Goal: Task Accomplishment & Management: Manage account settings

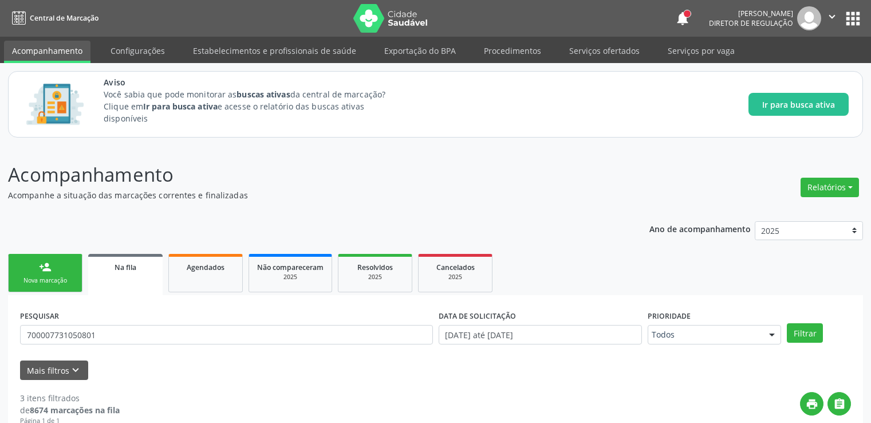
scroll to position [100, 0]
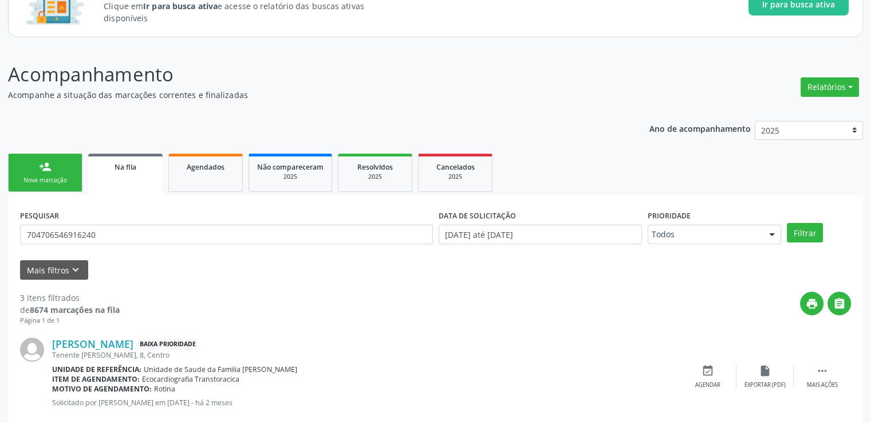
type input "704706546916240"
click at [787, 223] on button "Filtrar" at bounding box center [805, 232] width 36 height 19
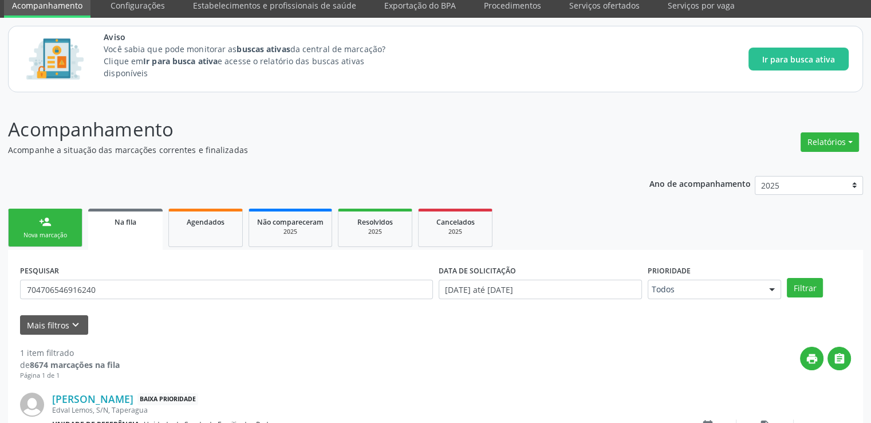
scroll to position [0, 0]
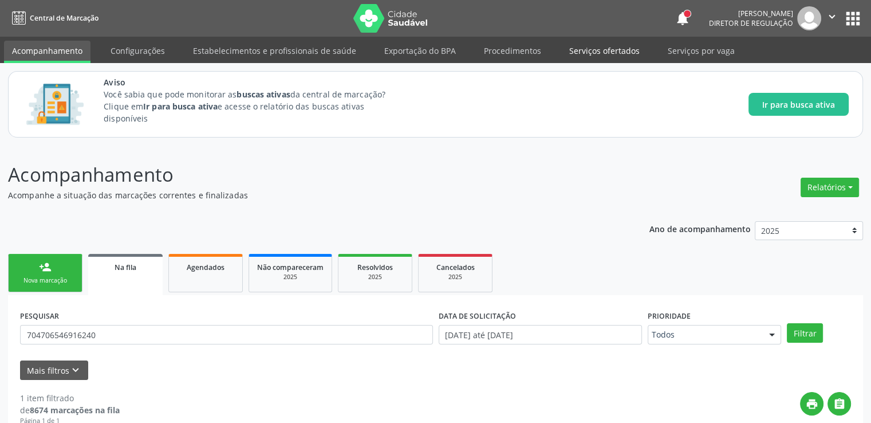
click at [615, 56] on link "Serviços ofertados" at bounding box center [604, 51] width 86 height 20
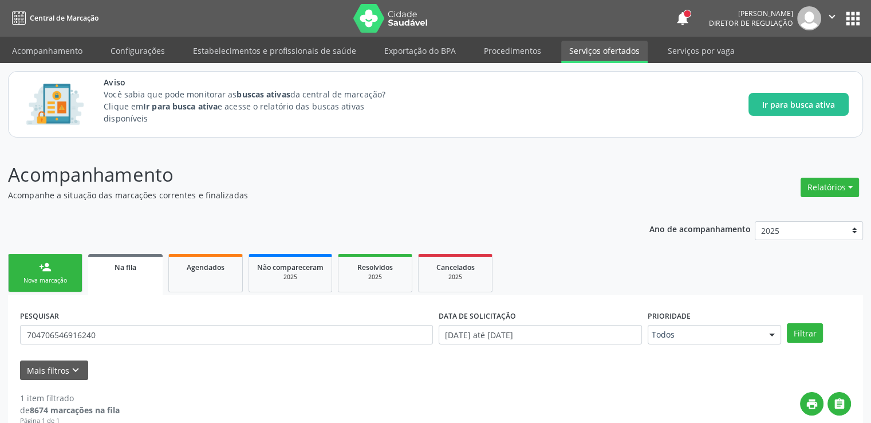
click at [612, 51] on link "Serviços ofertados" at bounding box center [604, 52] width 86 height 22
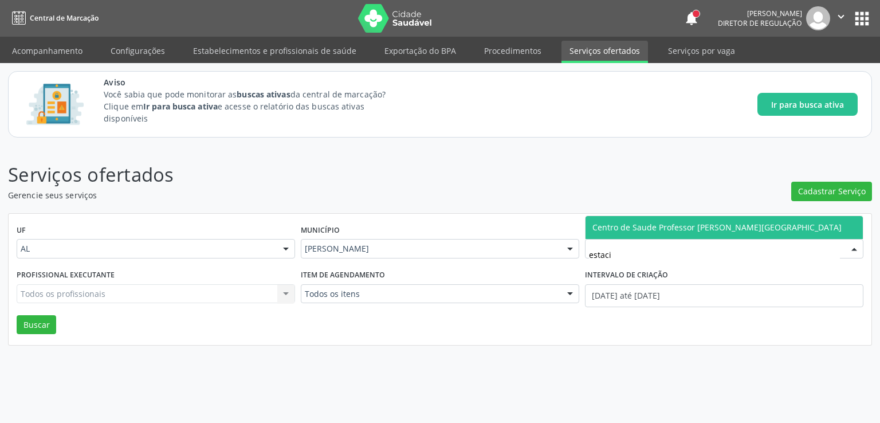
type input "estacio"
click at [677, 233] on span "Centro de Saude Professor [PERSON_NAME][GEOGRAPHIC_DATA]" at bounding box center [723, 227] width 277 height 23
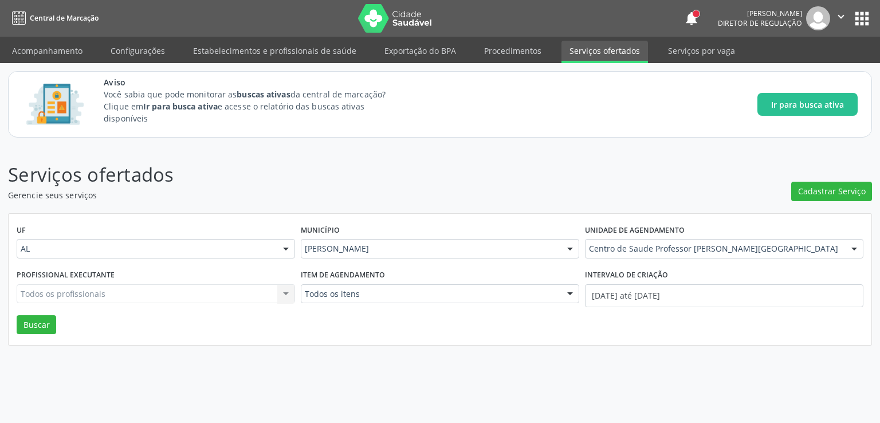
click at [178, 295] on div "Todos os profissionais Todos os profissionais Nenhum resultado encontrado para:…" at bounding box center [156, 293] width 278 height 19
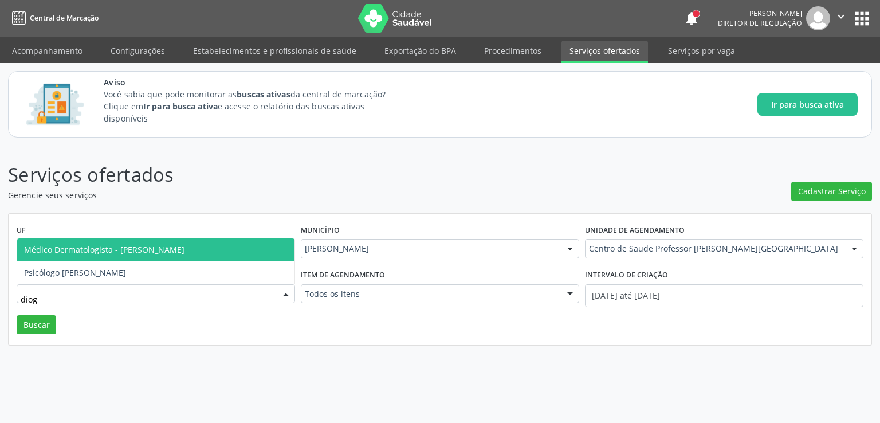
type input "diogo"
click at [184, 252] on span "Médico Dermatologista - [PERSON_NAME]" at bounding box center [104, 249] width 160 height 11
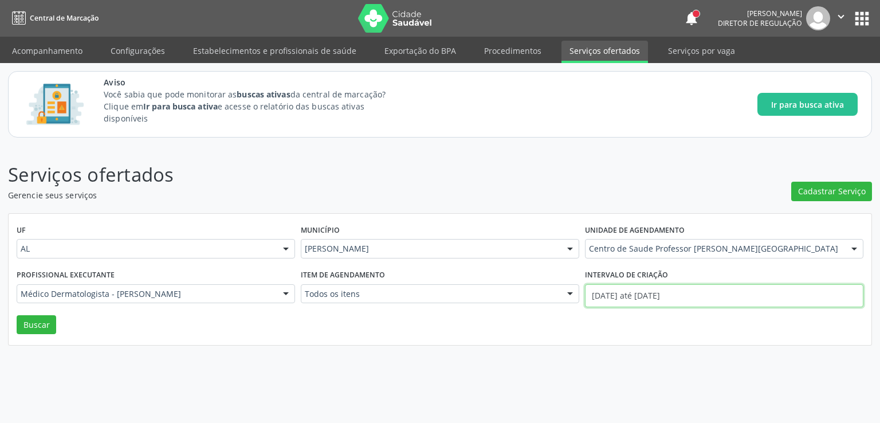
click at [627, 296] on input "01/09/2025 até 10/09/2025" at bounding box center [724, 295] width 278 height 23
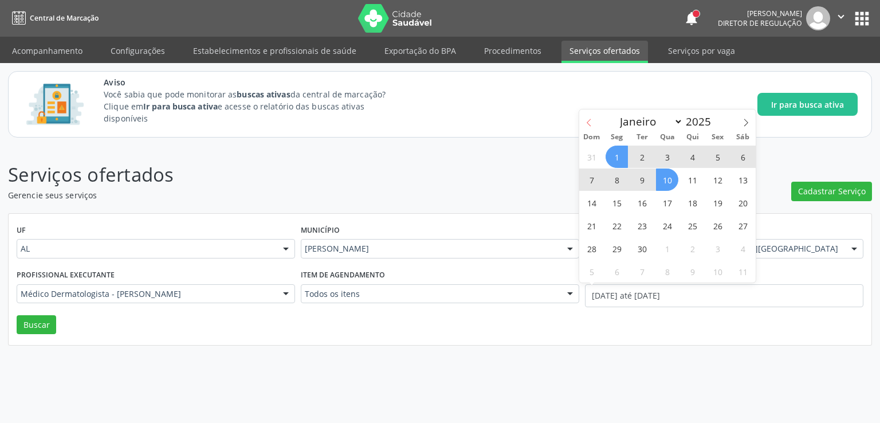
click at [591, 125] on icon at bounding box center [589, 123] width 8 height 8
select select "7"
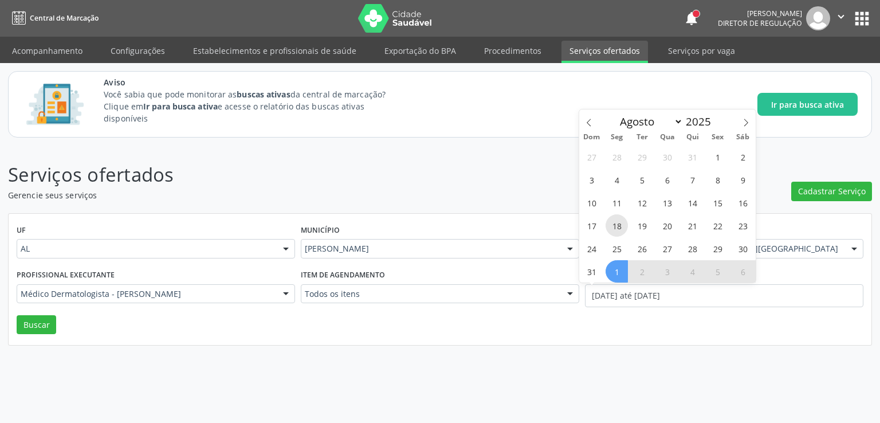
click at [614, 225] on span "18" at bounding box center [616, 225] width 22 height 22
type input "18/08/2025"
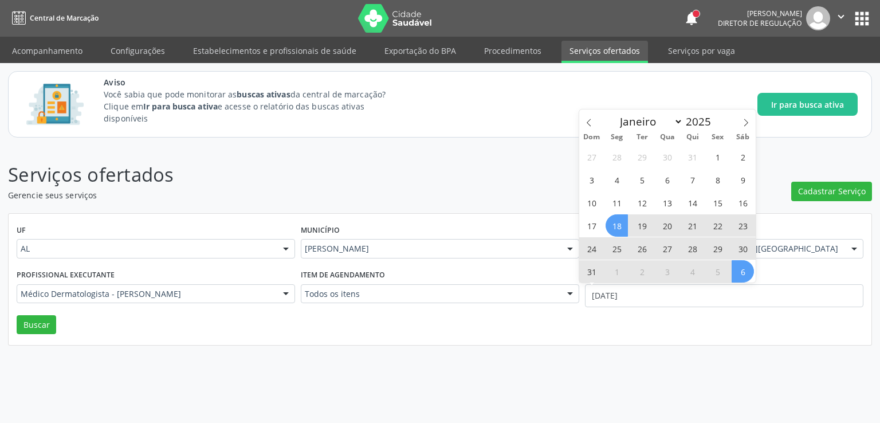
click at [736, 273] on span "6" at bounding box center [742, 271] width 22 height 22
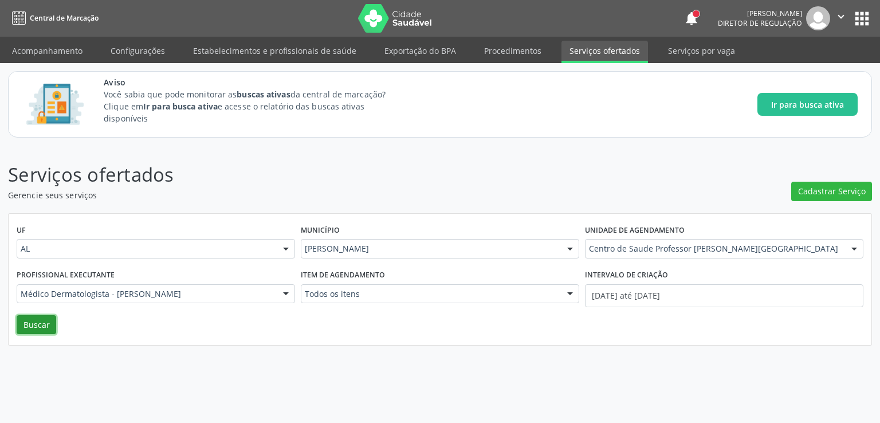
click at [34, 325] on button "Buscar" at bounding box center [37, 324] width 40 height 19
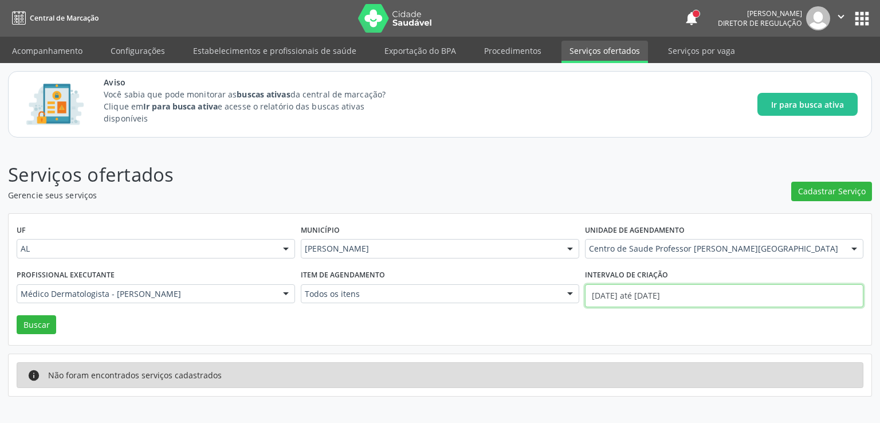
click at [623, 294] on input "18/08/2025 até 06/09/2025" at bounding box center [724, 295] width 278 height 23
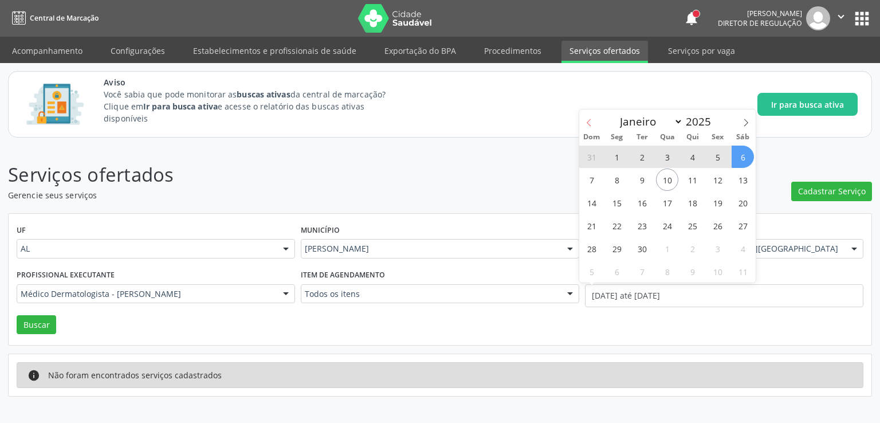
click at [592, 124] on icon at bounding box center [589, 123] width 8 height 8
select select "7"
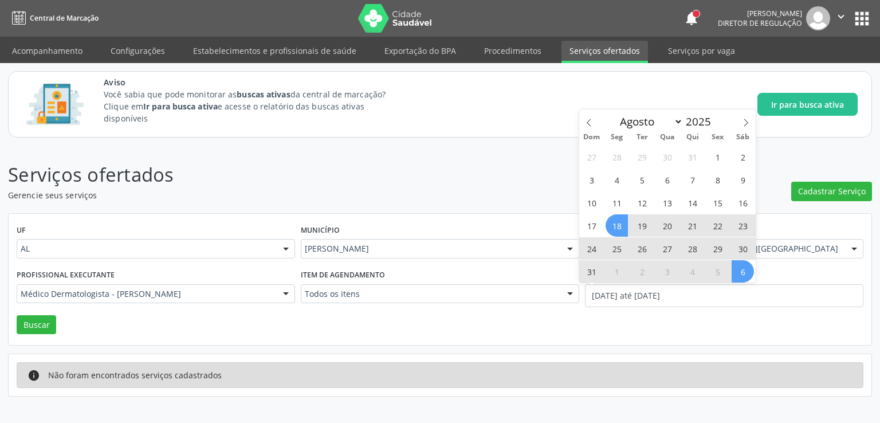
click at [619, 222] on span "18" at bounding box center [616, 225] width 22 height 22
type input "18/08/2025"
click at [749, 120] on icon at bounding box center [746, 123] width 8 height 8
select select "8"
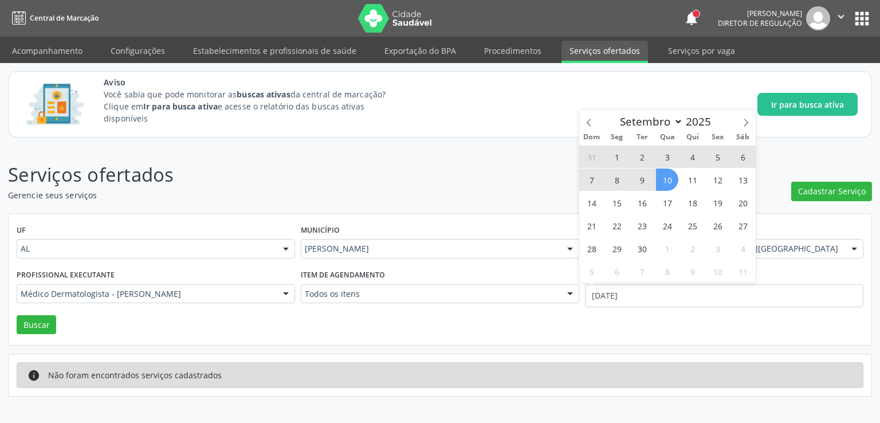
click at [665, 184] on span "10" at bounding box center [667, 179] width 22 height 22
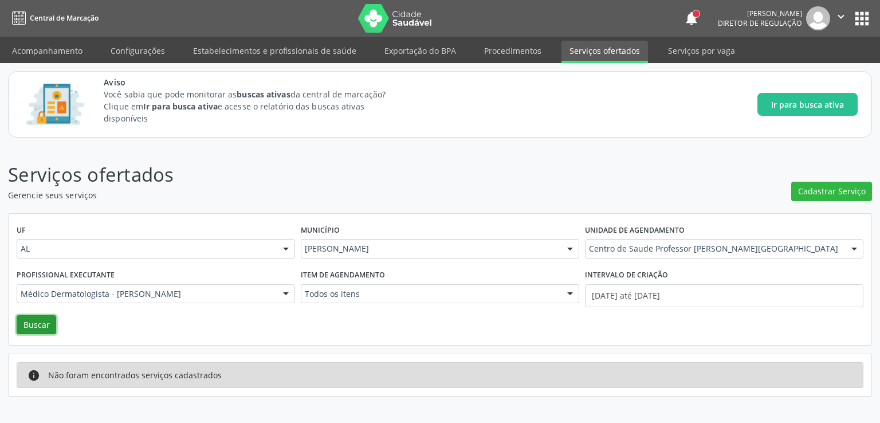
click at [36, 326] on button "Buscar" at bounding box center [37, 324] width 40 height 19
click at [683, 46] on link "Serviços por vaga" at bounding box center [701, 51] width 83 height 20
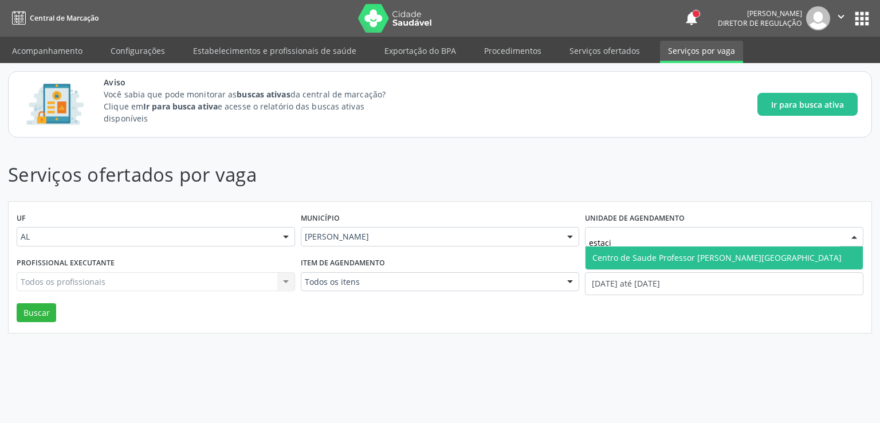
type input "estacio"
click at [636, 254] on span "Centro de Saude Professor [PERSON_NAME][GEOGRAPHIC_DATA]" at bounding box center [716, 257] width 249 height 11
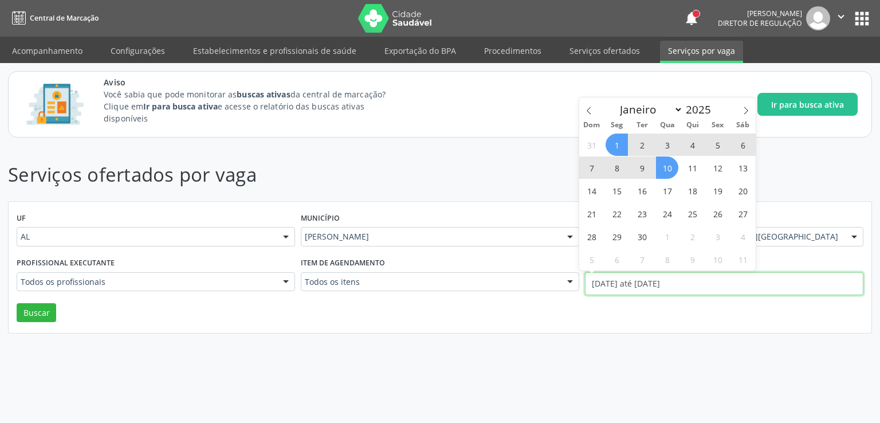
click at [628, 279] on input "01/09/2025 até 10/09/2025" at bounding box center [724, 283] width 278 height 23
click at [619, 144] on span "1" at bounding box center [616, 144] width 22 height 22
type input "01/09/2025"
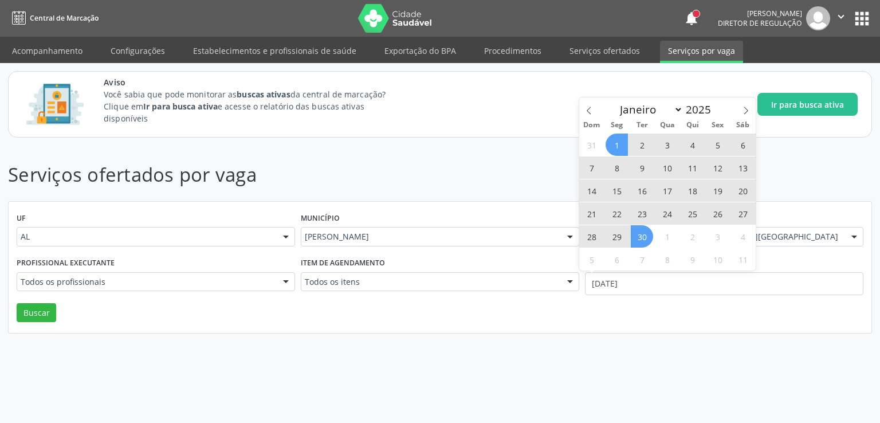
click at [641, 238] on span "30" at bounding box center [642, 236] width 22 height 22
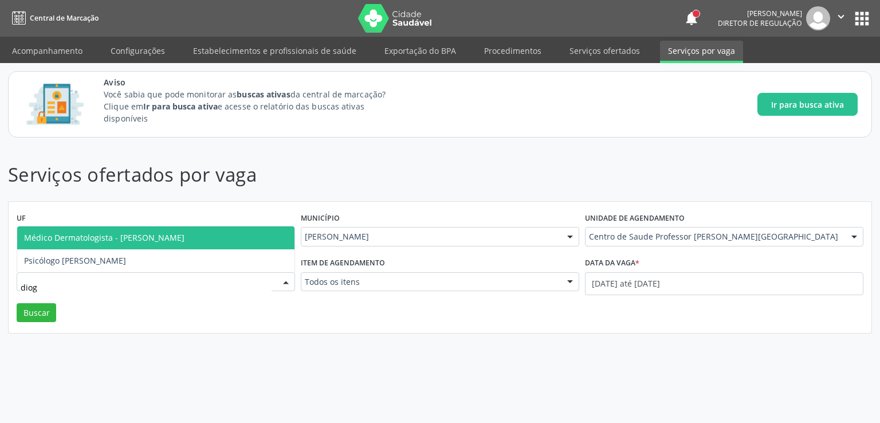
type input "diogo"
click at [175, 239] on span "Médico Dermatologista - [PERSON_NAME]" at bounding box center [104, 237] width 160 height 11
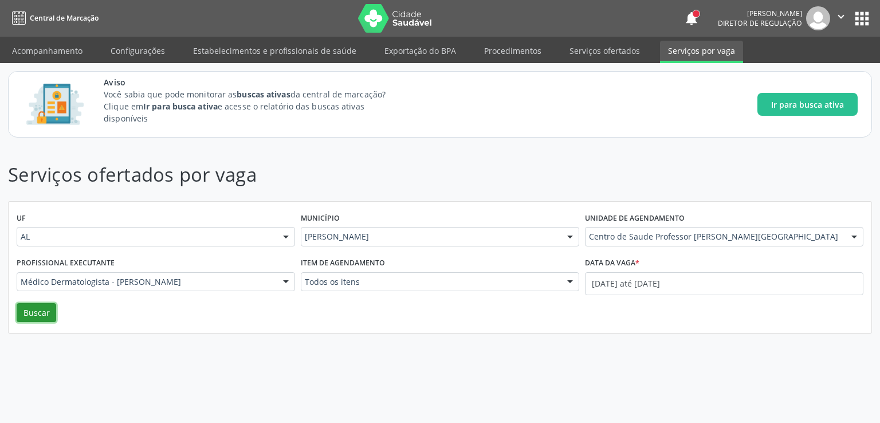
click at [25, 311] on button "Buscar" at bounding box center [37, 312] width 40 height 19
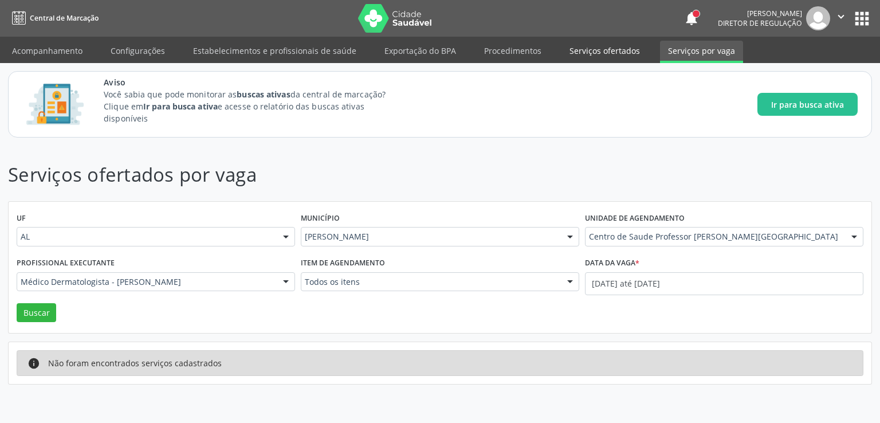
click at [571, 54] on link "Serviços ofertados" at bounding box center [604, 51] width 86 height 20
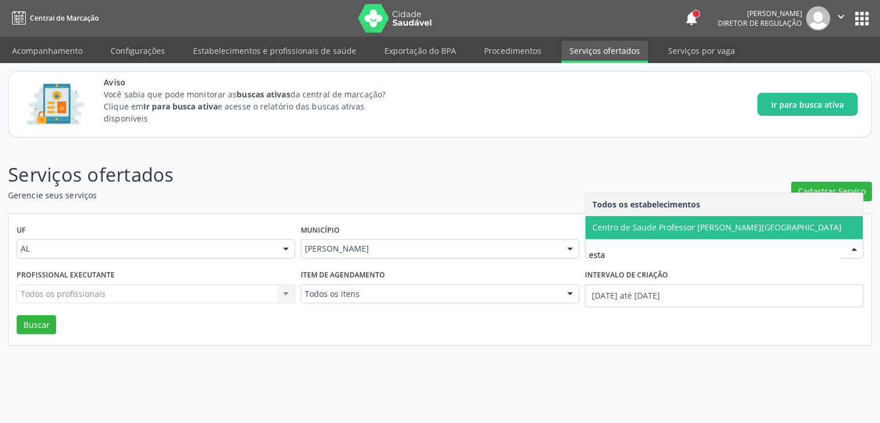
type input "estac"
click at [662, 230] on span "Centro de Saude Professor [PERSON_NAME][GEOGRAPHIC_DATA]" at bounding box center [716, 227] width 249 height 11
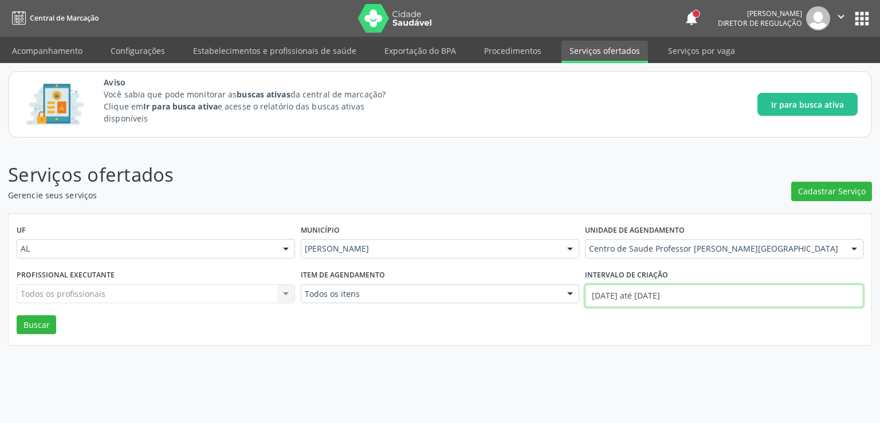
click at [599, 294] on input "01/09/2025 até 10/09/2025" at bounding box center [724, 295] width 278 height 23
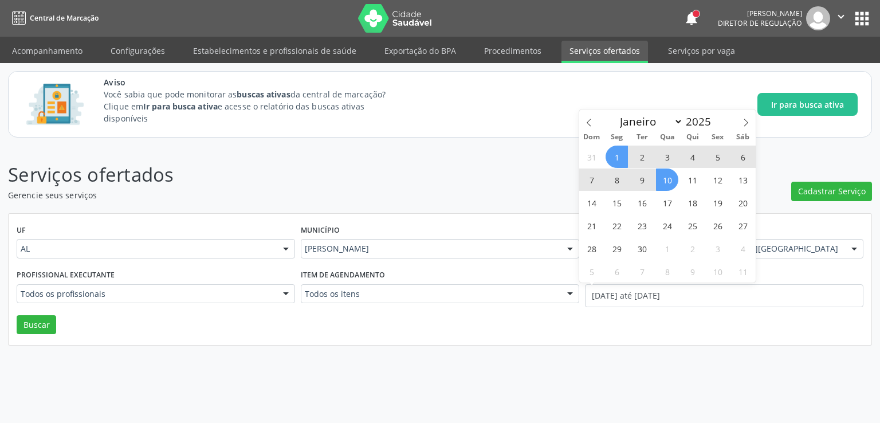
click at [586, 129] on div "Dom Seg Ter Qua Qui Sex Sáb" at bounding box center [667, 137] width 176 height 16
click at [591, 122] on icon at bounding box center [589, 123] width 8 height 8
select select "7"
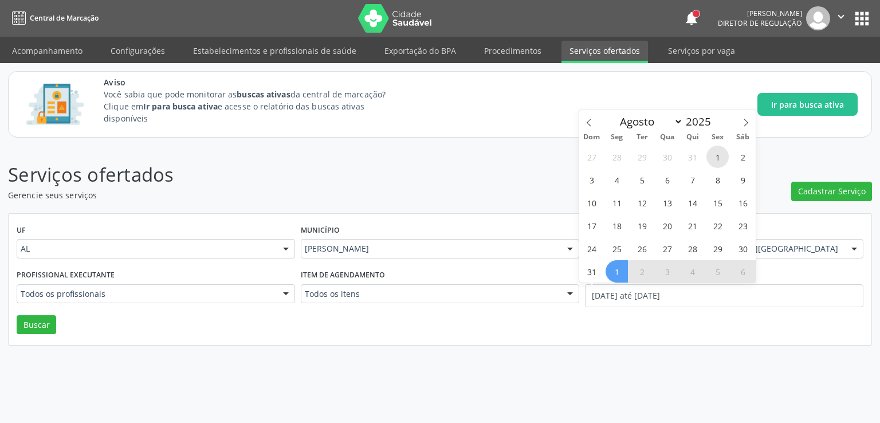
click at [713, 158] on span "1" at bounding box center [717, 156] width 22 height 22
type input "01/08/2025"
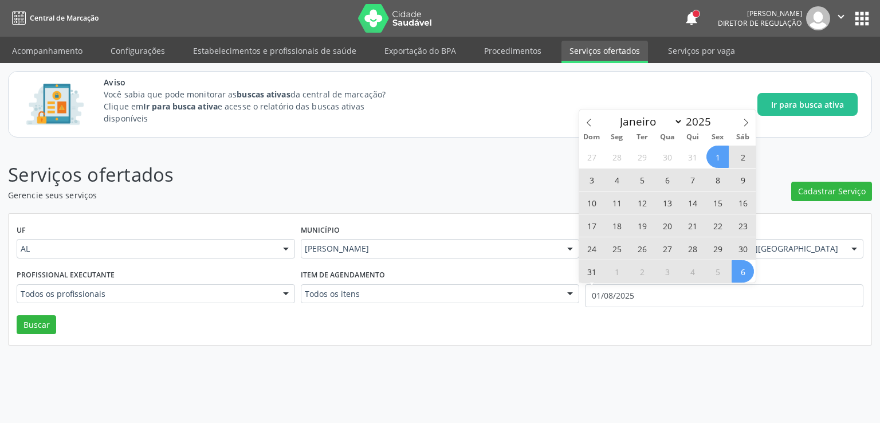
click at [740, 268] on span "6" at bounding box center [742, 271] width 22 height 22
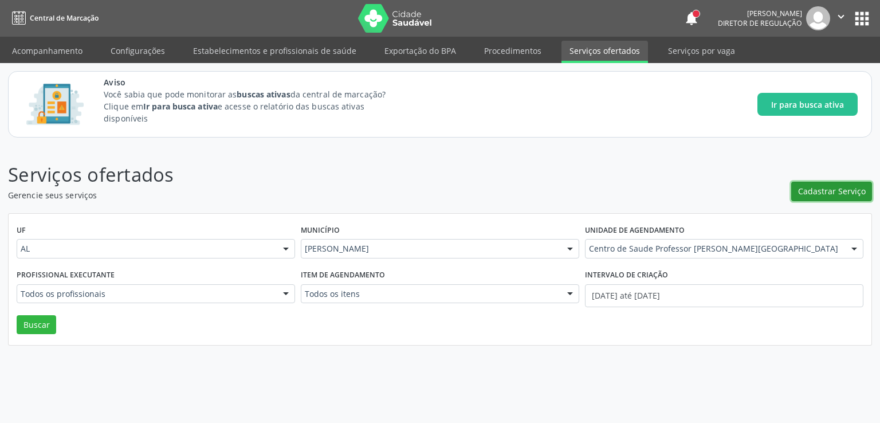
click at [832, 194] on span "Cadastrar Serviço" at bounding box center [832, 191] width 68 height 12
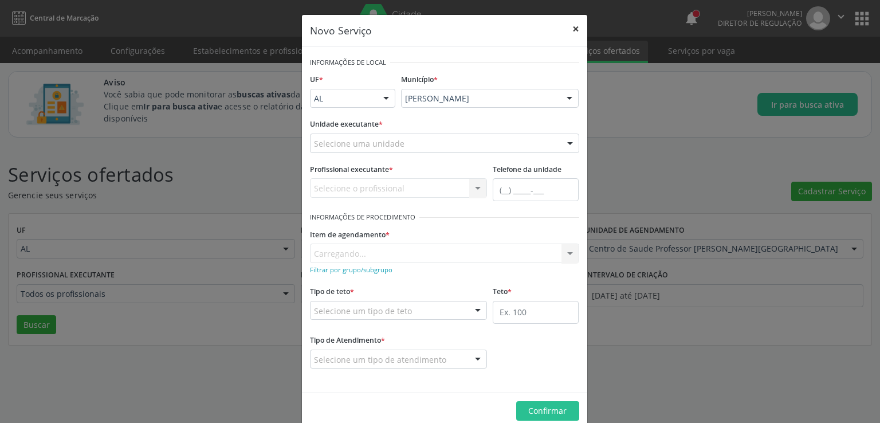
click at [575, 28] on button "×" at bounding box center [575, 29] width 23 height 28
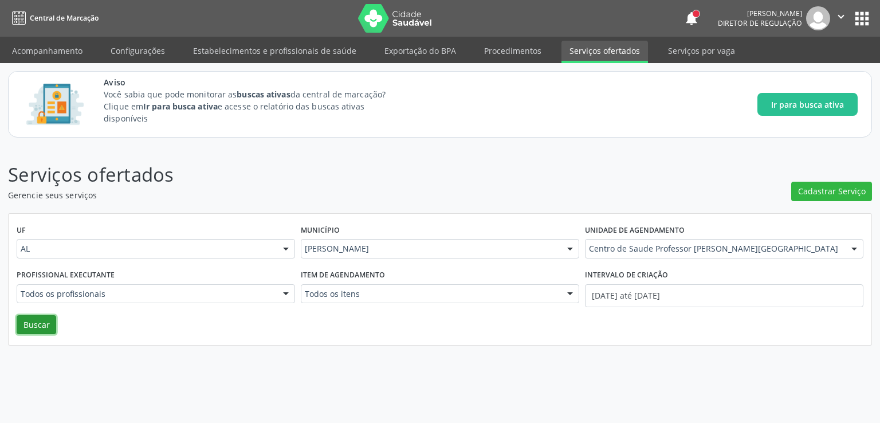
click at [27, 326] on button "Buscar" at bounding box center [37, 324] width 40 height 19
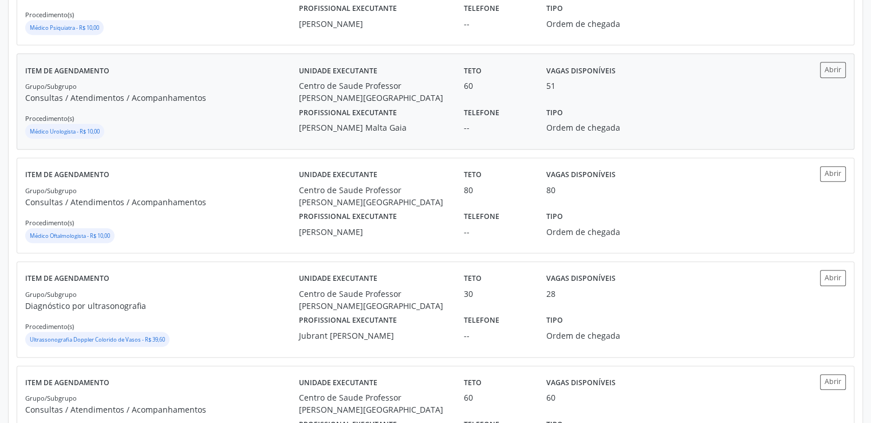
scroll to position [251, 0]
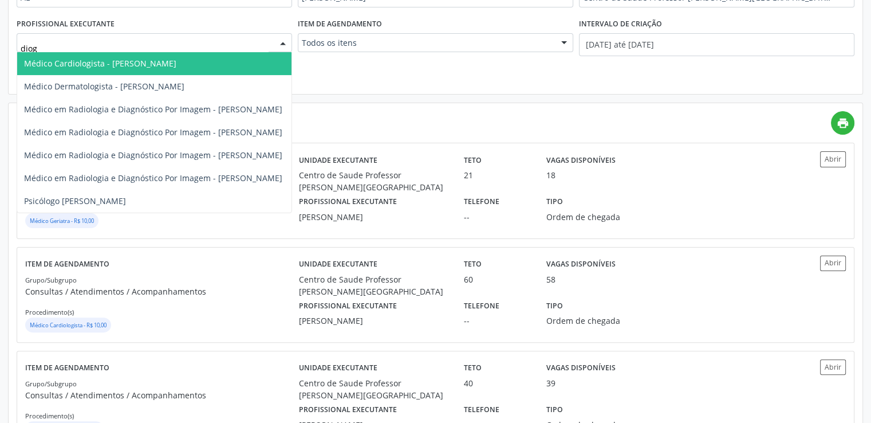
type input "diogo"
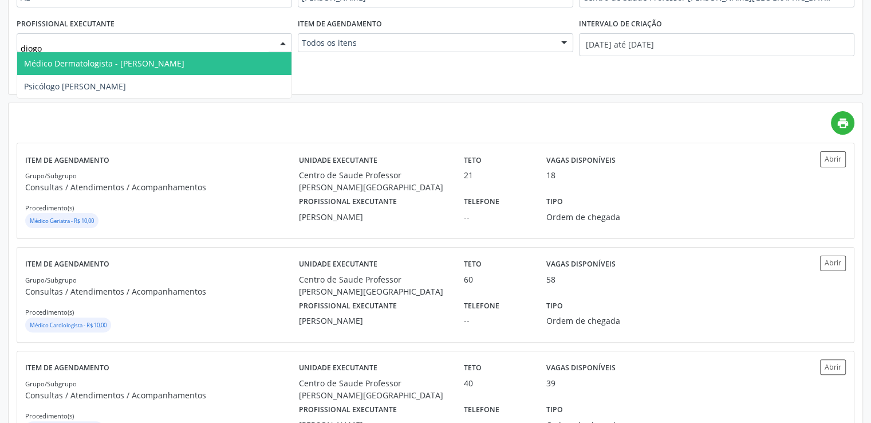
click at [115, 62] on span "Médico Dermatologista - [PERSON_NAME]" at bounding box center [104, 63] width 160 height 11
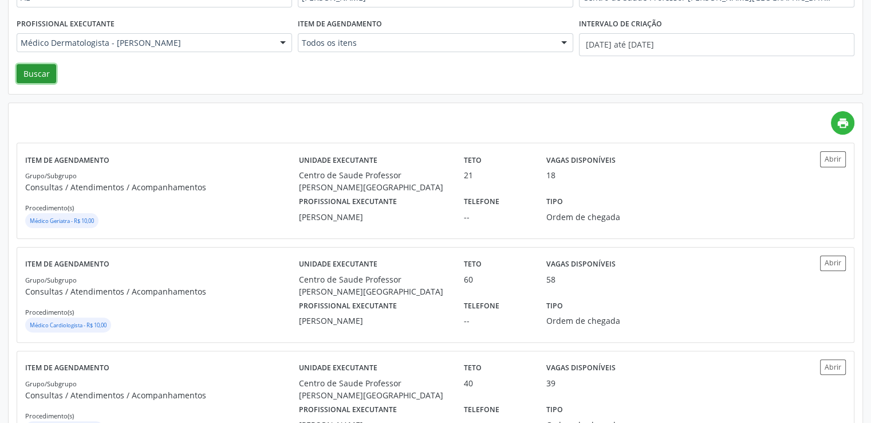
click at [46, 75] on button "Buscar" at bounding box center [37, 73] width 40 height 19
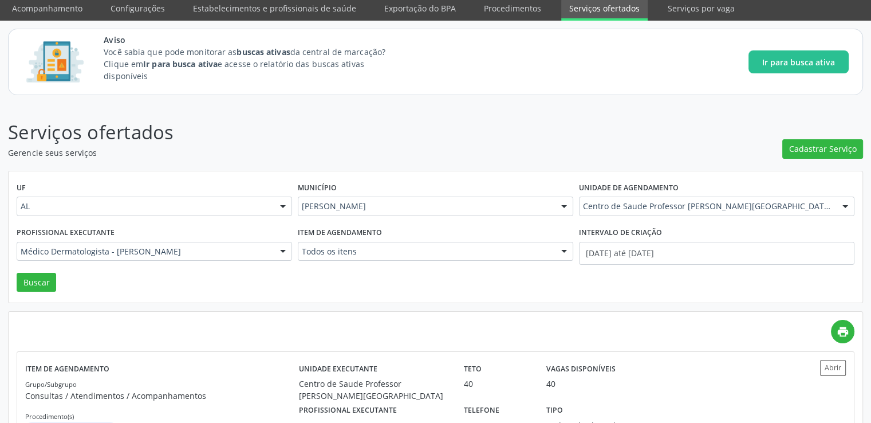
scroll to position [91, 0]
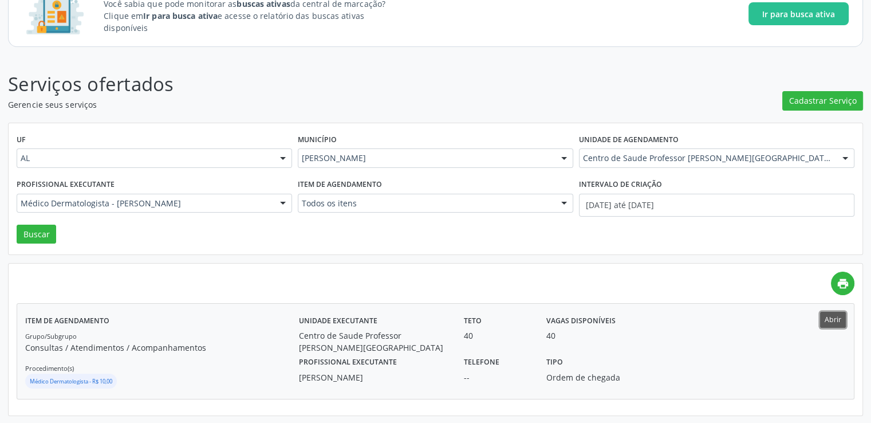
click at [839, 317] on button "Abrir" at bounding box center [833, 319] width 26 height 15
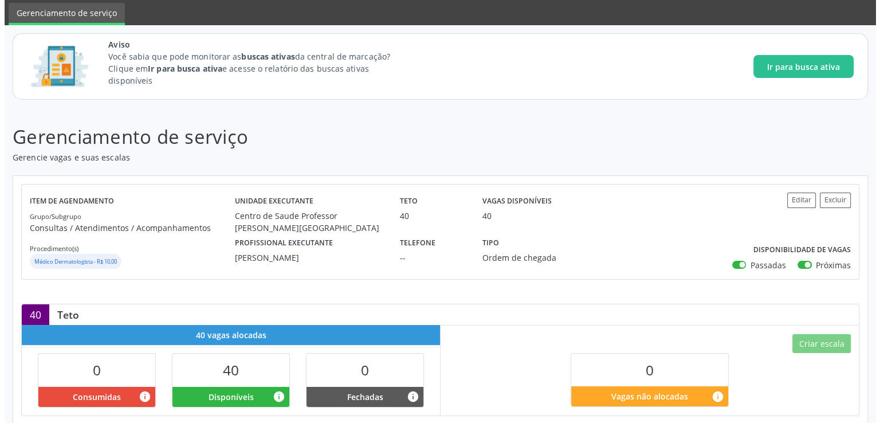
scroll to position [57, 0]
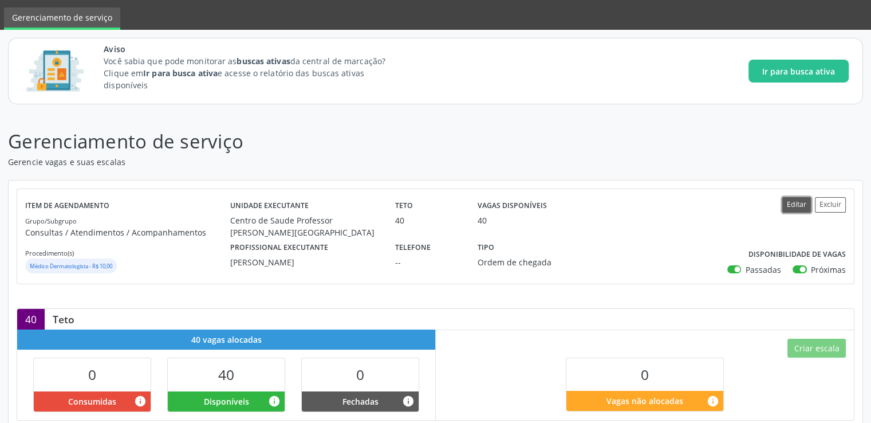
click at [799, 206] on button "Editar" at bounding box center [796, 204] width 29 height 15
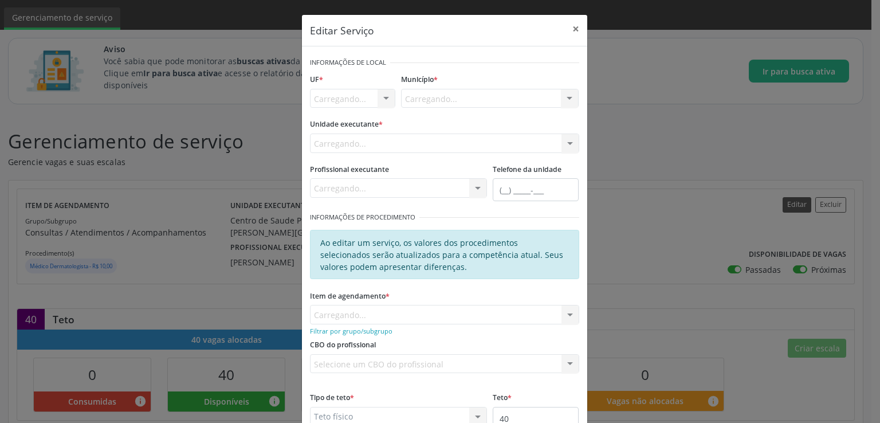
scroll to position [0, 0]
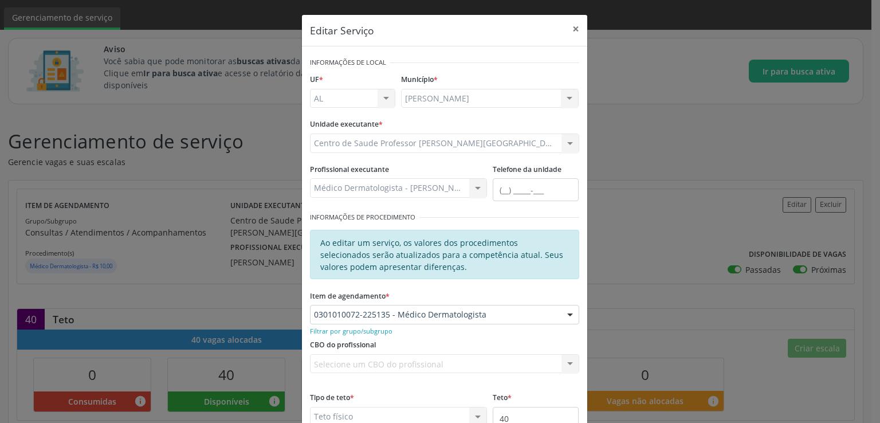
click at [372, 142] on div "Centro de Saude Professor Estacio de Lima Aeronave Baron 58 Aeronave Cessna Ass…" at bounding box center [444, 142] width 269 height 19
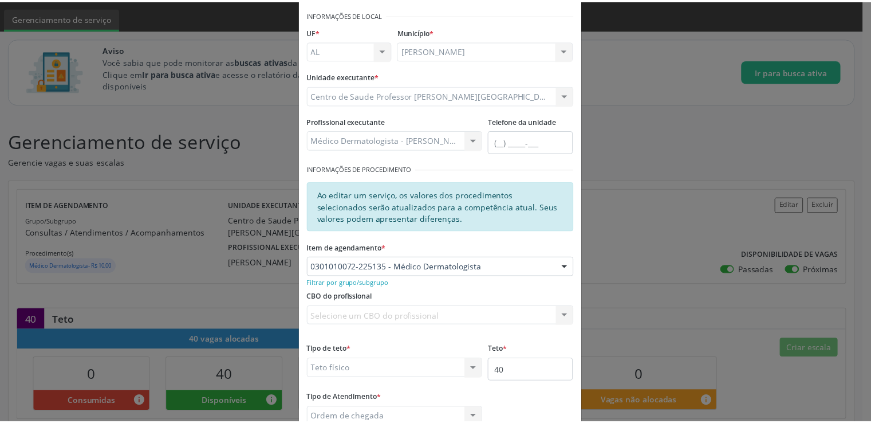
scroll to position [125, 0]
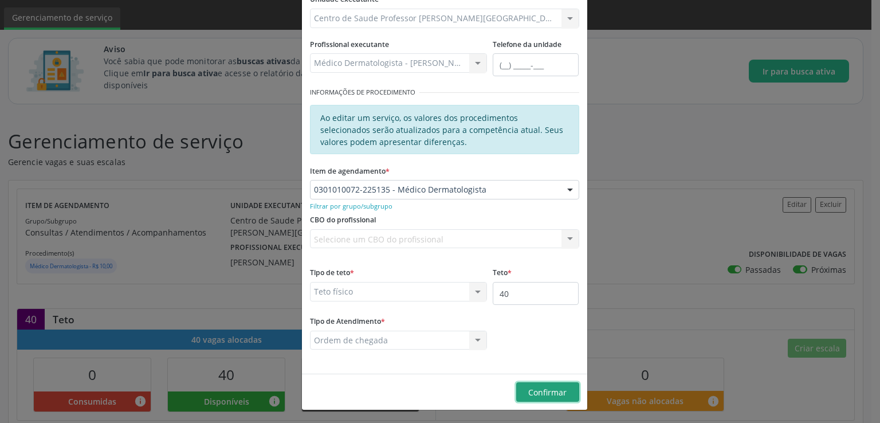
click at [545, 392] on span "Confirmar" at bounding box center [547, 392] width 38 height 11
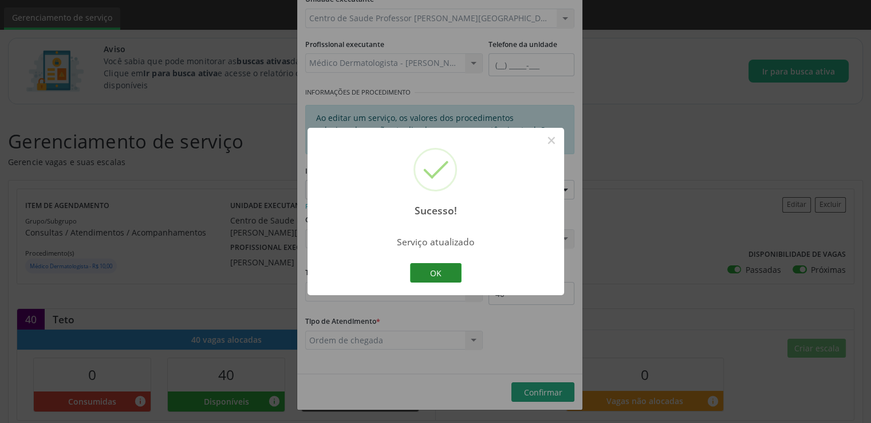
click at [433, 273] on button "OK" at bounding box center [436, 272] width 52 height 19
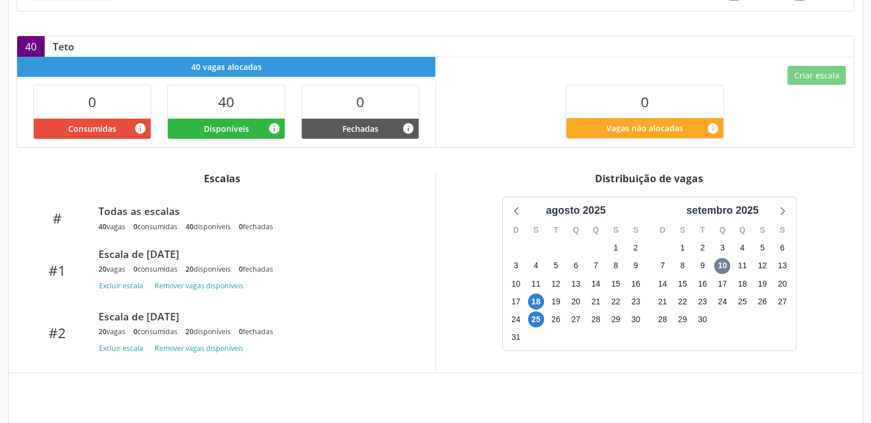
scroll to position [344, 0]
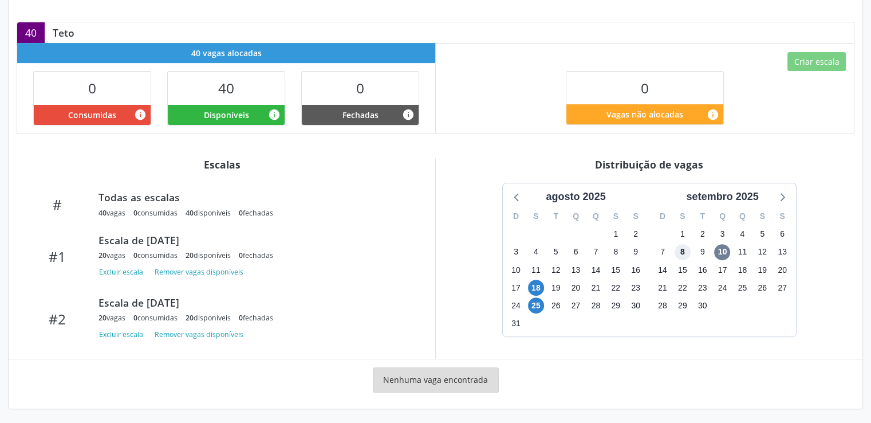
click at [681, 250] on span "8" at bounding box center [683, 252] width 16 height 16
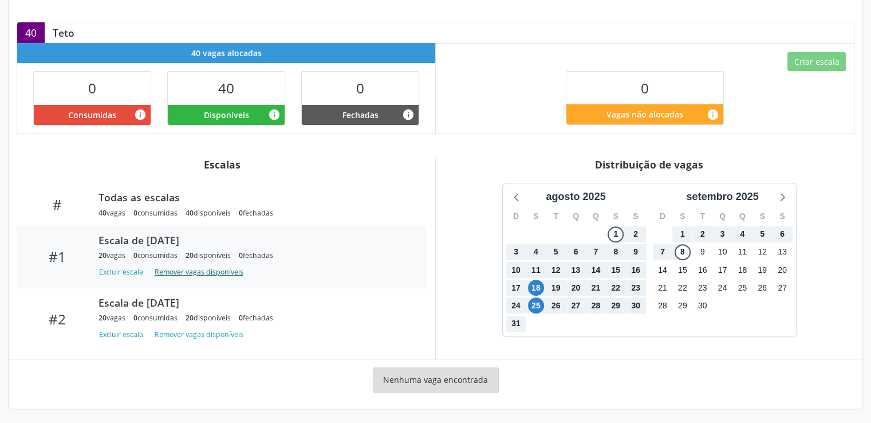
click at [195, 272] on button "Remover vagas disponíveis" at bounding box center [199, 271] width 98 height 15
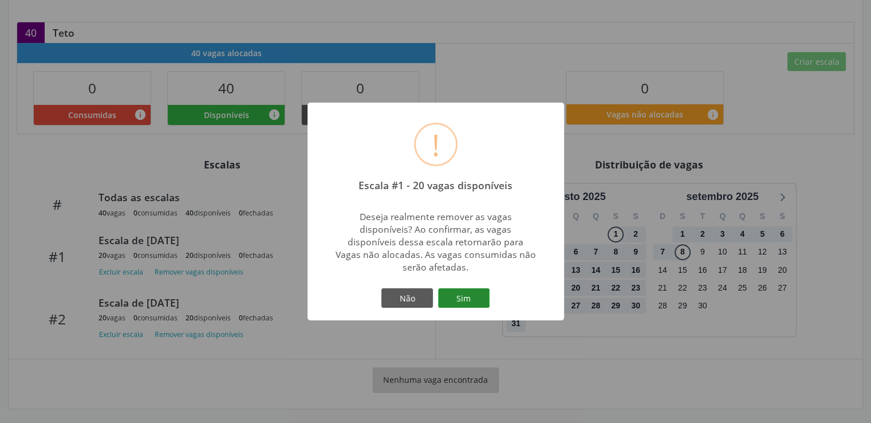
click at [470, 301] on button "Sim" at bounding box center [464, 297] width 52 height 19
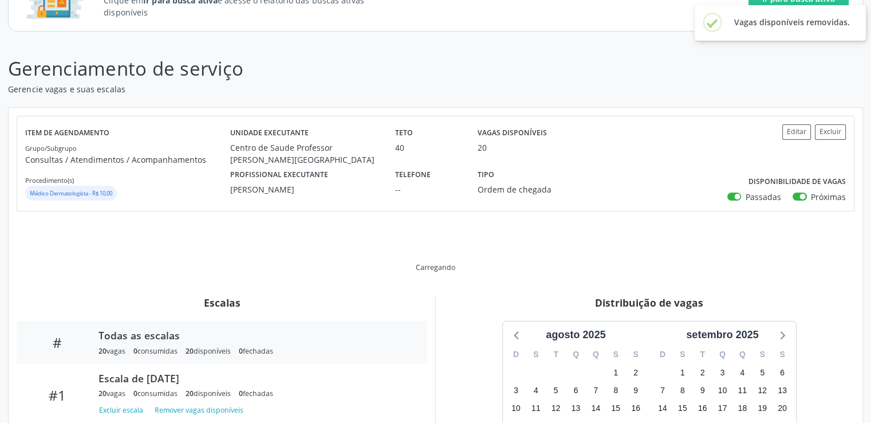
scroll to position [259, 0]
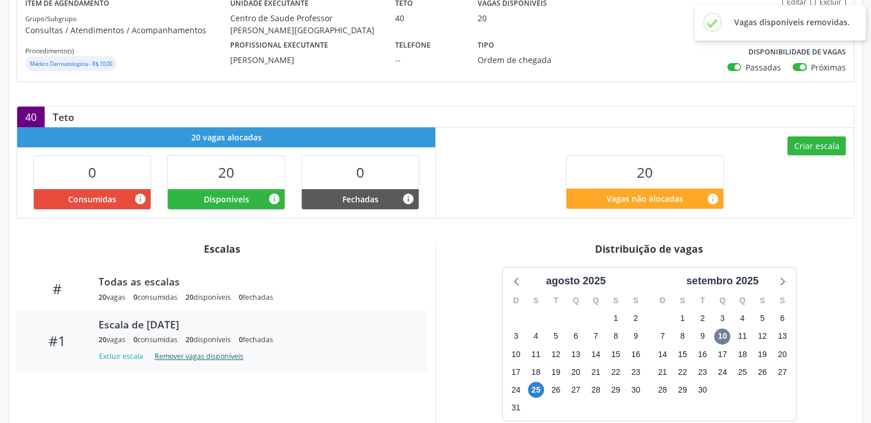
click at [192, 359] on button "Remover vagas disponíveis" at bounding box center [199, 355] width 98 height 15
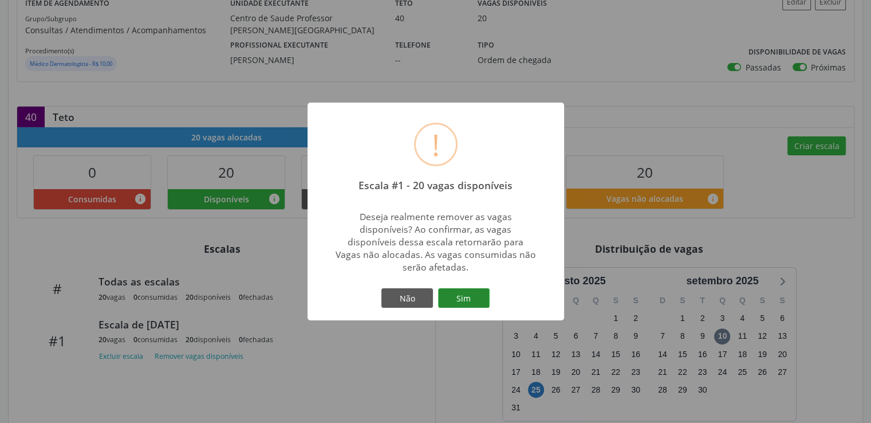
click at [483, 296] on button "Sim" at bounding box center [464, 297] width 52 height 19
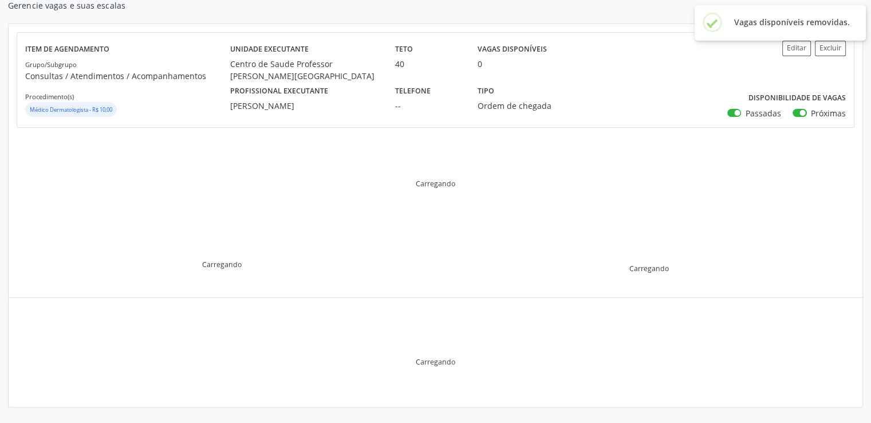
scroll to position [181, 0]
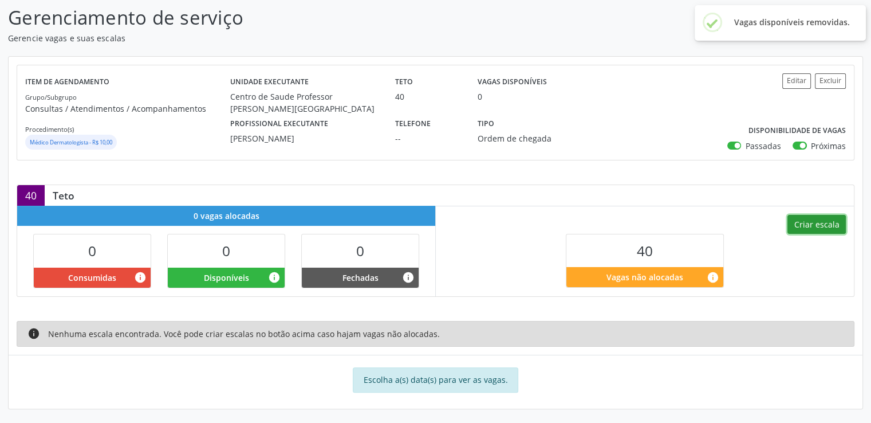
click at [807, 221] on button "Criar escala" at bounding box center [817, 224] width 58 height 19
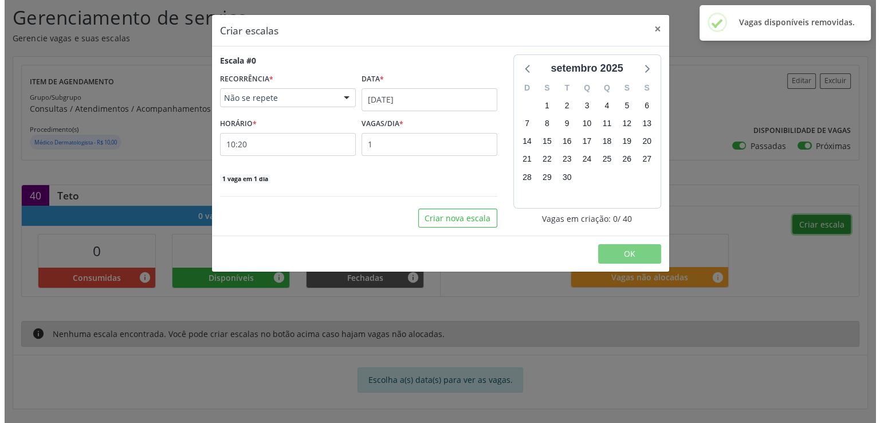
scroll to position [158, 0]
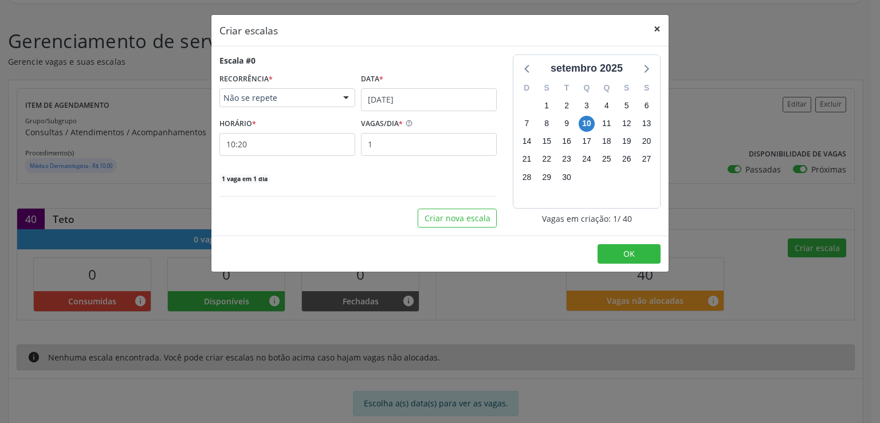
click at [662, 28] on button "×" at bounding box center [657, 29] width 23 height 28
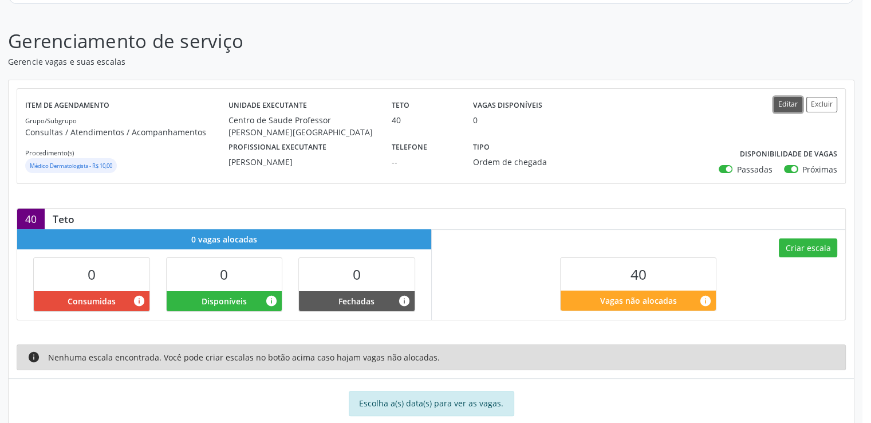
click at [795, 105] on button "Editar" at bounding box center [788, 104] width 29 height 15
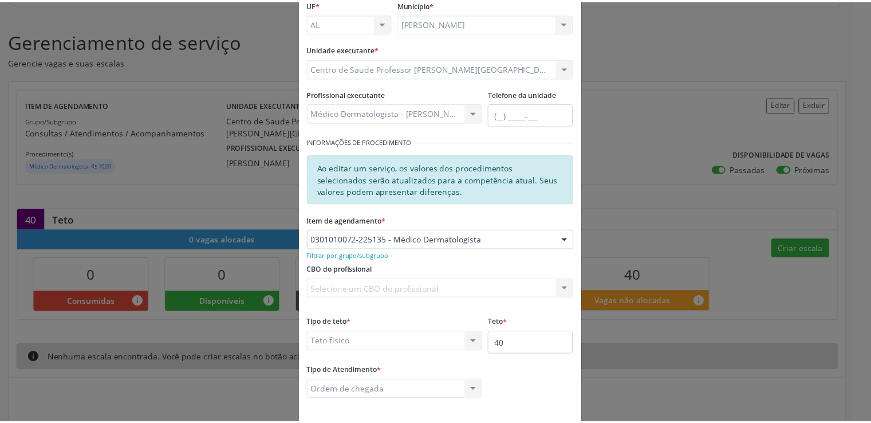
scroll to position [125, 0]
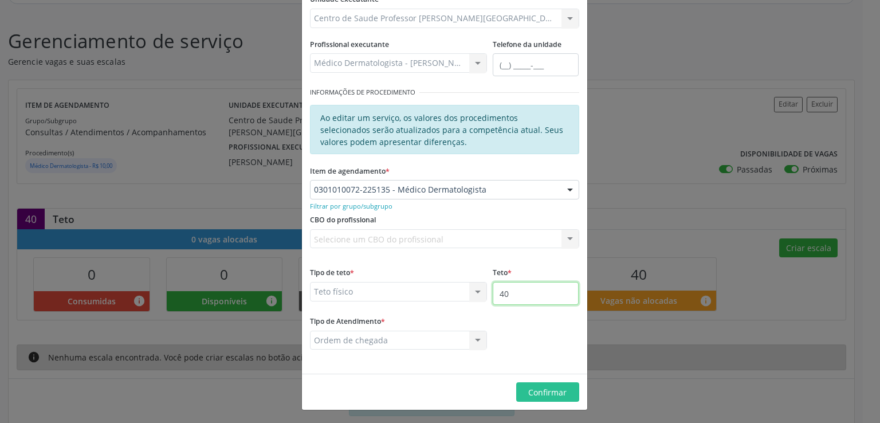
click at [525, 292] on input "40" at bounding box center [536, 293] width 86 height 23
type input "4"
type input "80"
click at [529, 396] on span "Confirmar" at bounding box center [547, 392] width 38 height 11
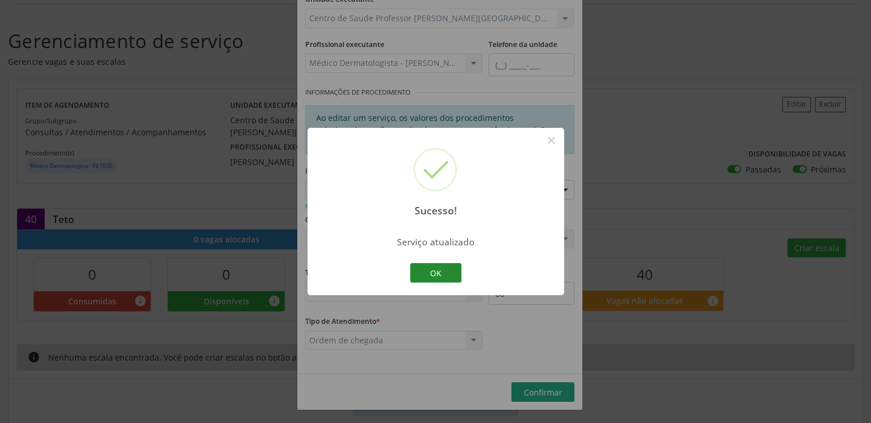
click at [437, 273] on button "OK" at bounding box center [436, 272] width 52 height 19
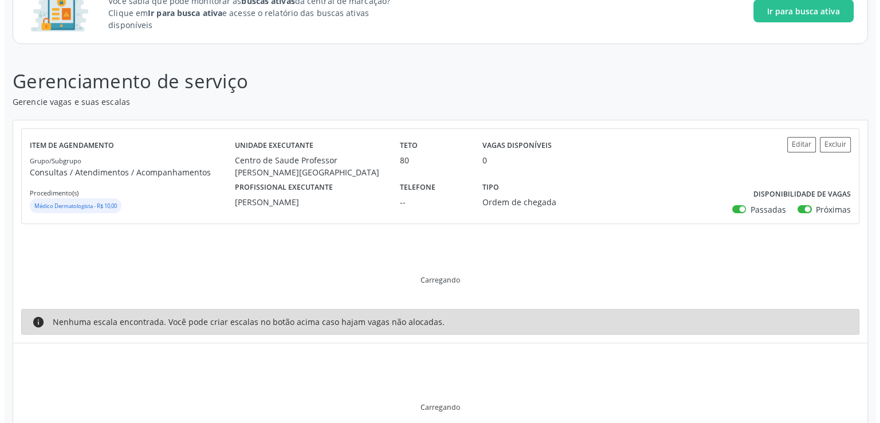
scroll to position [163, 0]
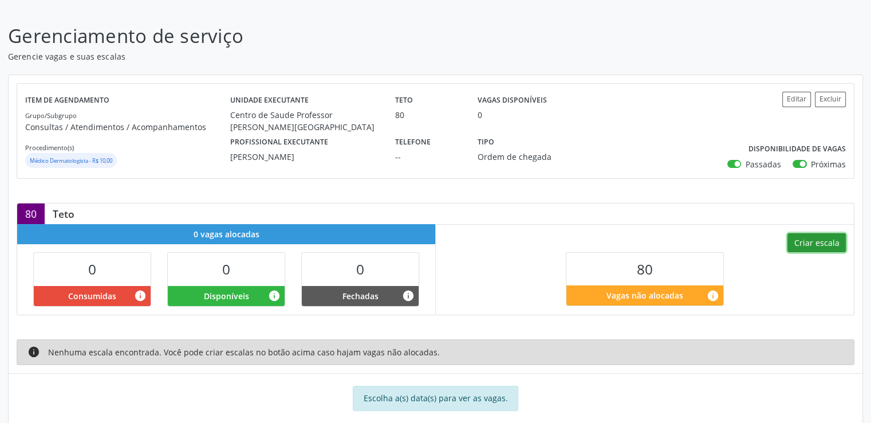
click at [825, 237] on button "Criar escala" at bounding box center [817, 242] width 58 height 19
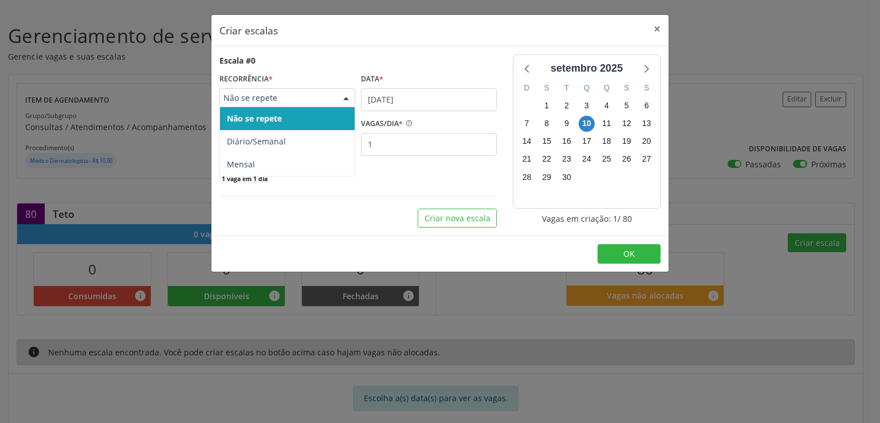
click at [309, 99] on span "Não se repete" at bounding box center [277, 97] width 108 height 11
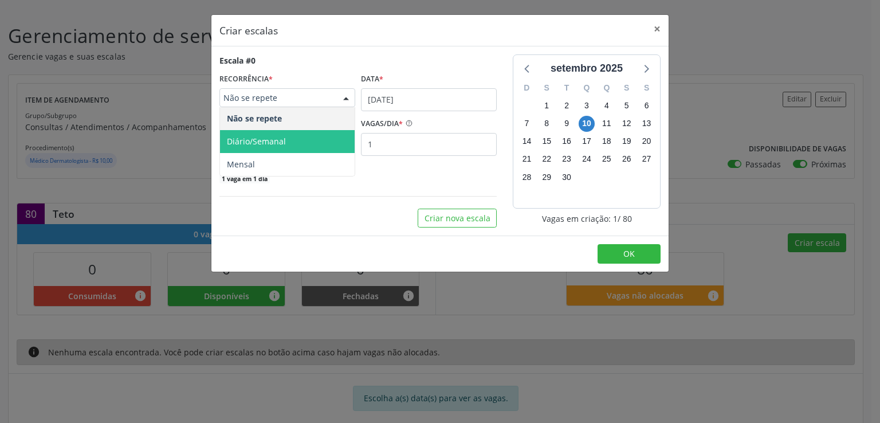
click at [271, 140] on span "Diário/Semanal" at bounding box center [256, 141] width 59 height 11
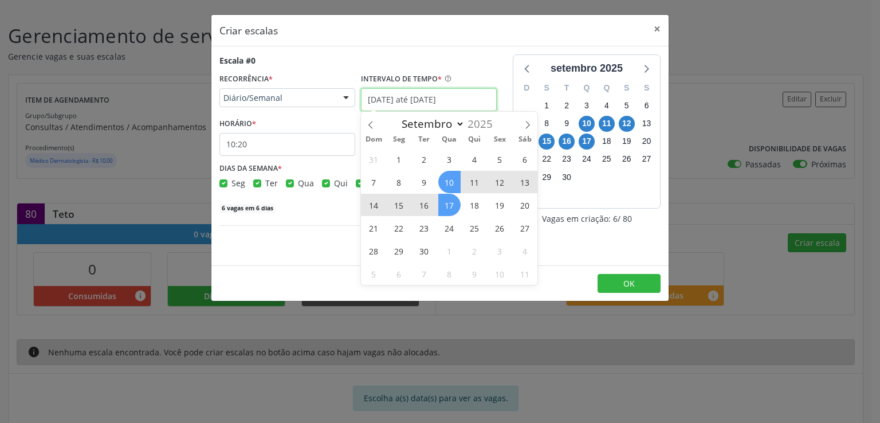
click at [398, 97] on input "[DATE] até [DATE]" at bounding box center [429, 99] width 136 height 23
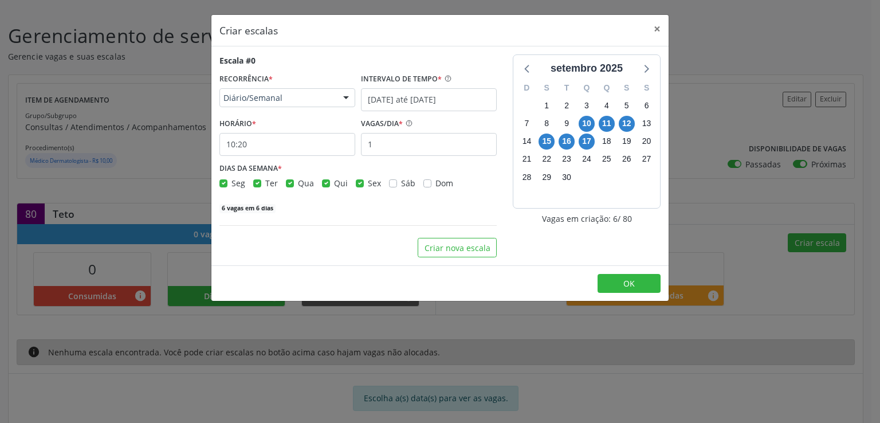
click at [265, 179] on label "Ter" at bounding box center [271, 183] width 13 height 12
click at [258, 179] on input "Ter" at bounding box center [257, 182] width 8 height 10
checkbox input "false"
click at [298, 184] on label "Qua" at bounding box center [306, 183] width 16 height 12
click at [286, 184] on input "Qua" at bounding box center [290, 182] width 8 height 10
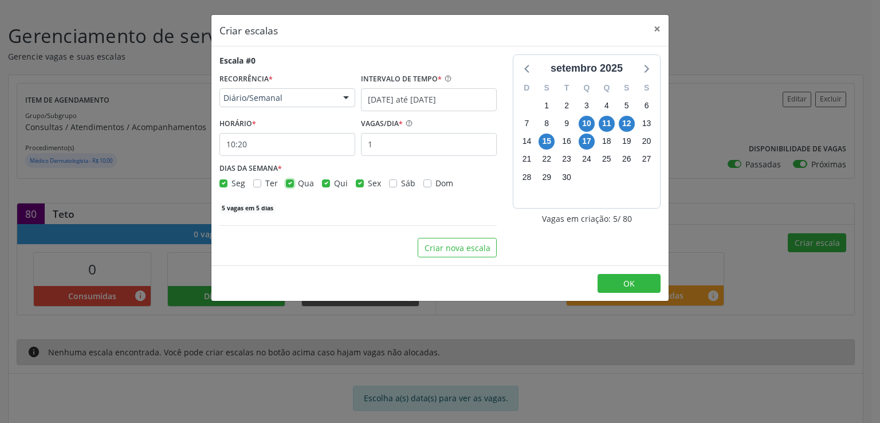
checkbox input "false"
click at [334, 178] on span "Qui" at bounding box center [341, 183] width 14 height 11
click at [330, 178] on input "Qui" at bounding box center [326, 182] width 8 height 10
checkbox input "false"
click at [368, 184] on label "Sex" at bounding box center [374, 183] width 13 height 12
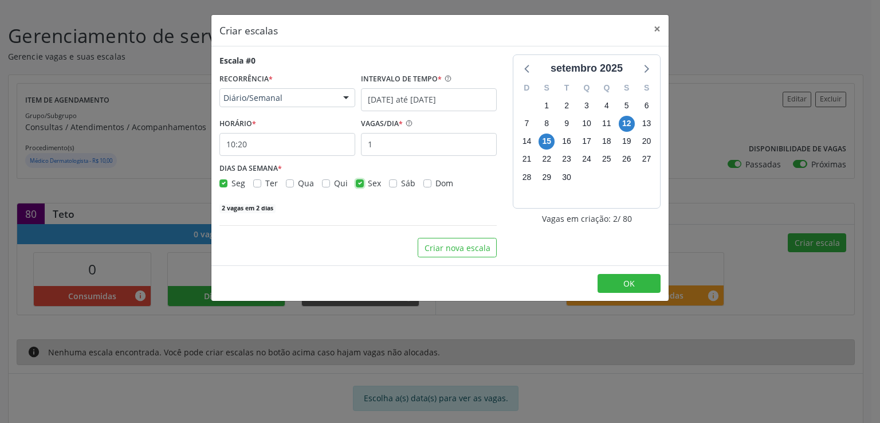
click at [361, 184] on input "Sex" at bounding box center [360, 182] width 8 height 10
checkbox input "false"
click at [407, 97] on input "[DATE] até [DATE]" at bounding box center [429, 99] width 136 height 23
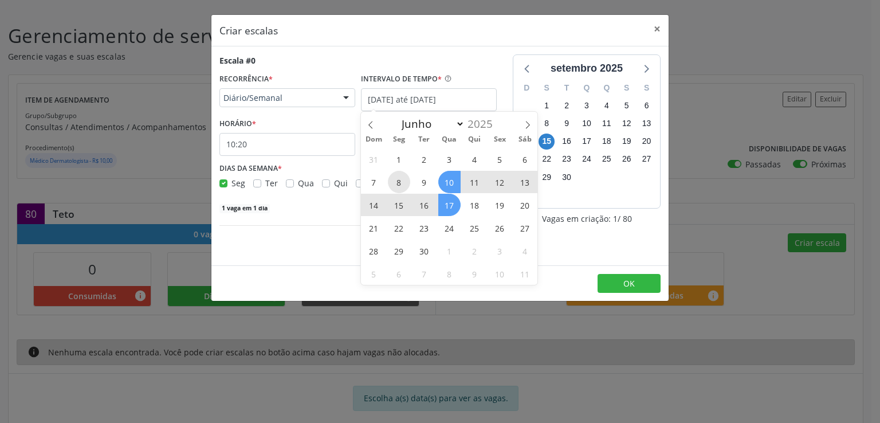
click at [400, 184] on span "8" at bounding box center [399, 182] width 22 height 22
type input "[DATE]"
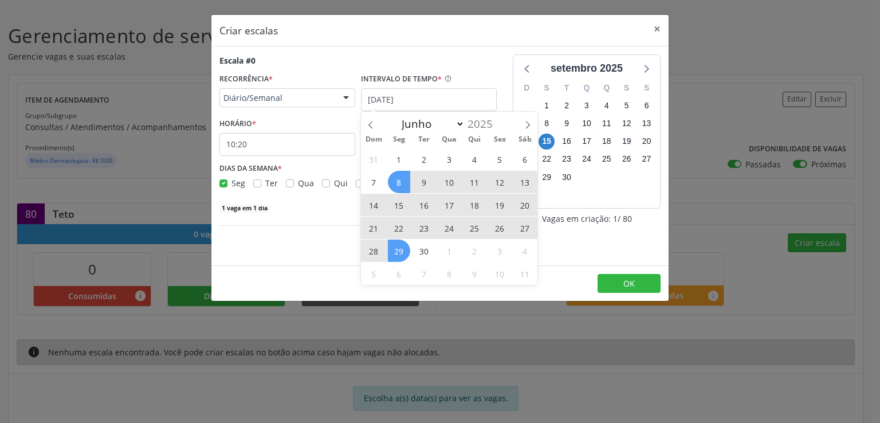
click at [396, 247] on span "29" at bounding box center [399, 250] width 22 height 22
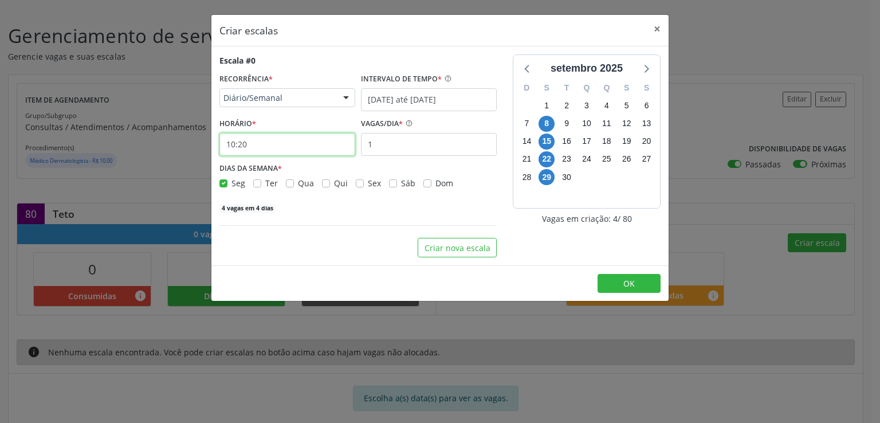
click at [276, 138] on input "10:20" at bounding box center [287, 144] width 136 height 23
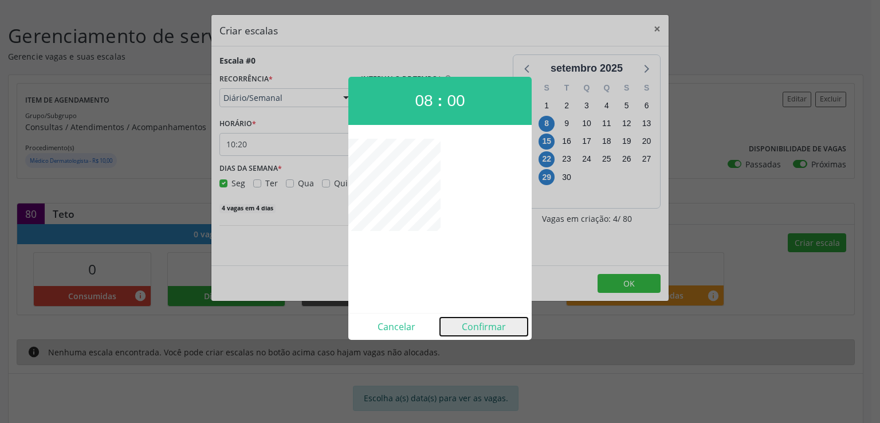
click at [495, 328] on button "Confirmar" at bounding box center [484, 326] width 88 height 18
type input "08:00"
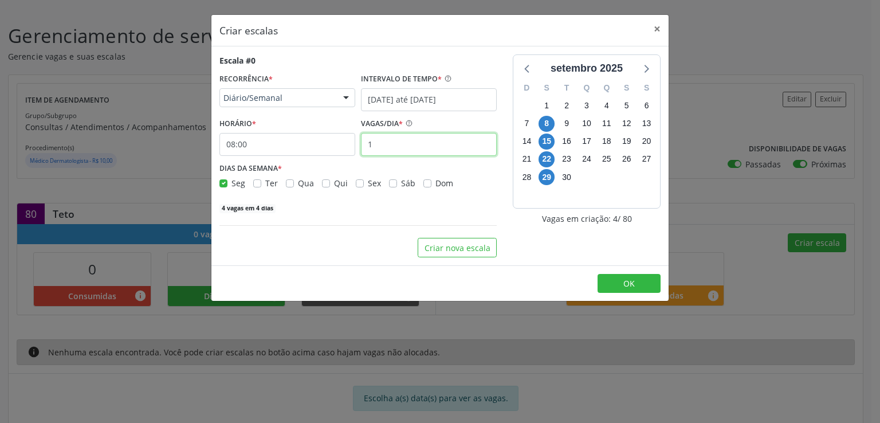
click at [406, 137] on input "1" at bounding box center [429, 144] width 136 height 23
type input "18"
click at [364, 207] on div "72 vagas em 4 dias" at bounding box center [357, 207] width 277 height 12
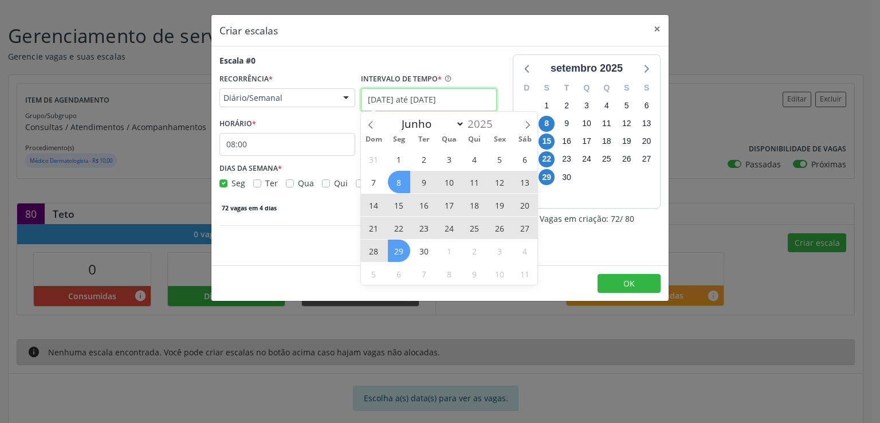
click at [381, 96] on input "[DATE] até [DATE]" at bounding box center [429, 99] width 136 height 23
click at [403, 203] on span "15" at bounding box center [399, 205] width 22 height 22
type input "[DATE]"
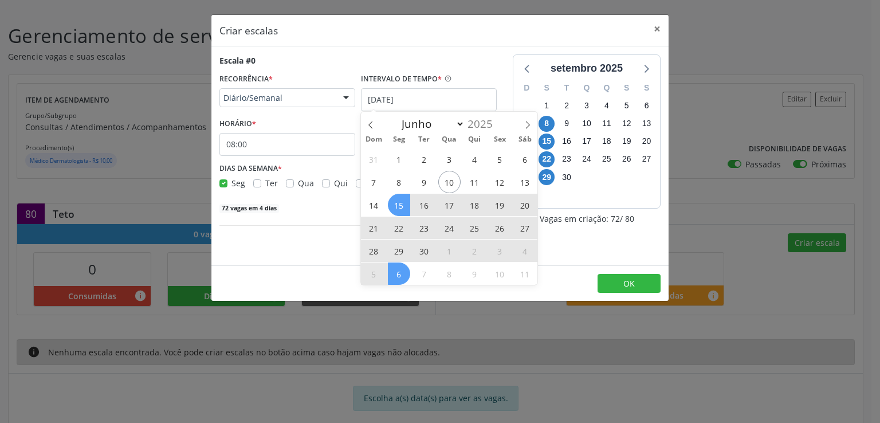
click at [401, 266] on span "6" at bounding box center [399, 273] width 22 height 22
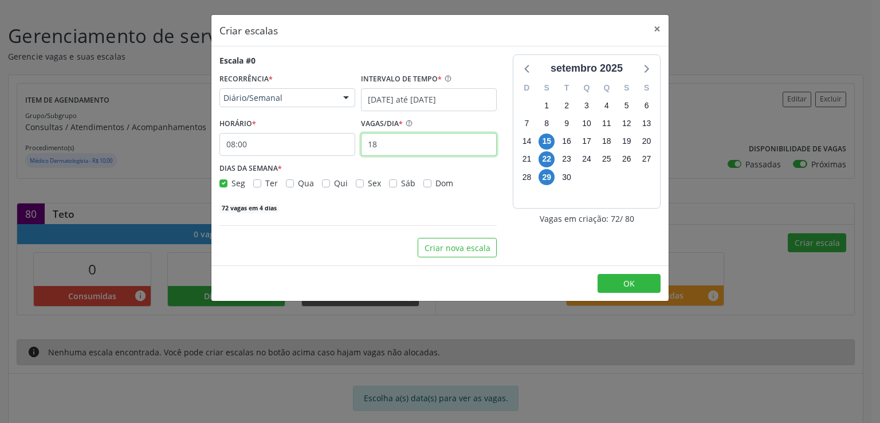
click at [395, 144] on input "18" at bounding box center [429, 144] width 136 height 23
type input "1"
type input "20"
click at [608, 280] on button "OK" at bounding box center [628, 283] width 63 height 19
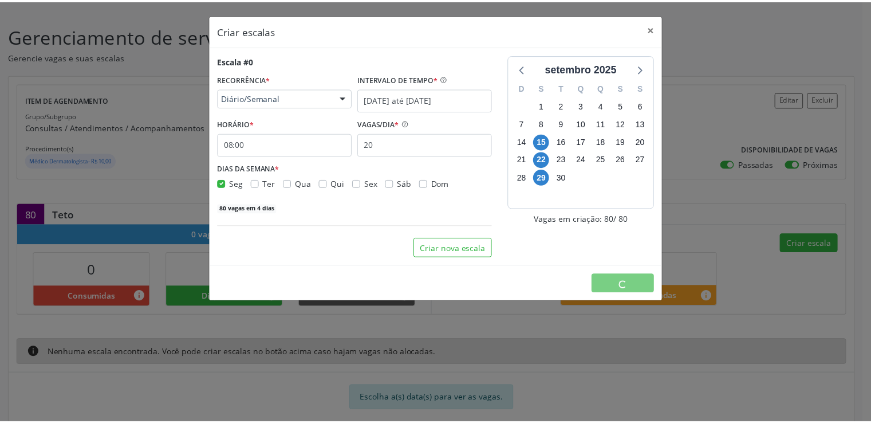
scroll to position [0, 0]
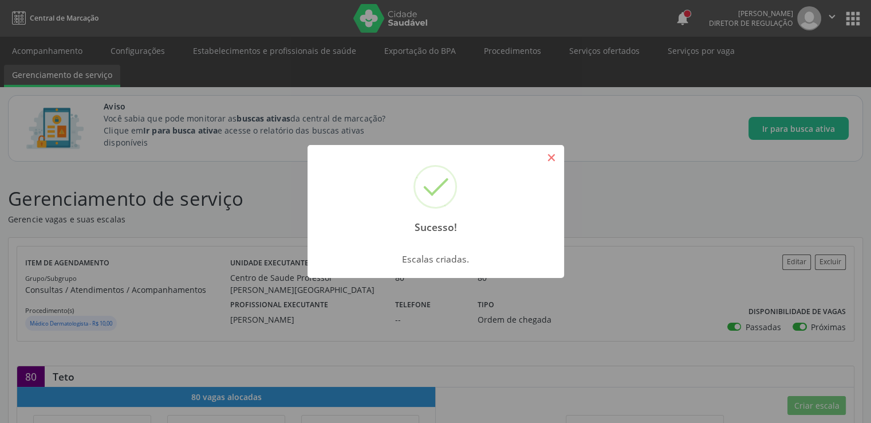
click at [556, 162] on button "×" at bounding box center [551, 157] width 19 height 19
